Goal: Check status: Check status

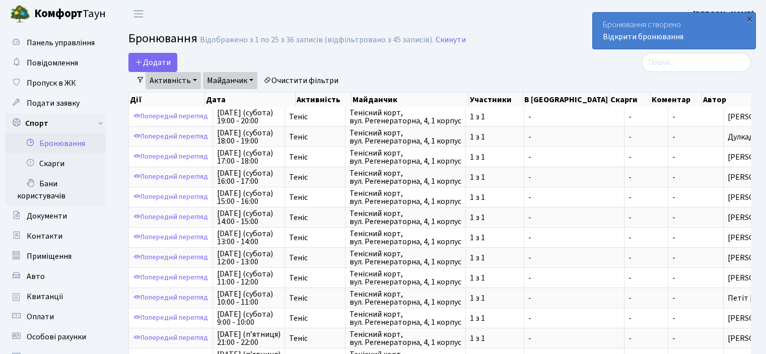
select select "25"
click at [640, 36] on link "Відкрити бронювання" at bounding box center [643, 36] width 81 height 11
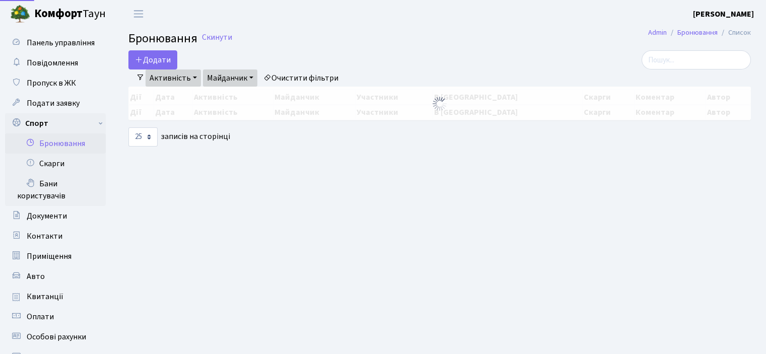
select select "25"
